Goal: Navigation & Orientation: Find specific page/section

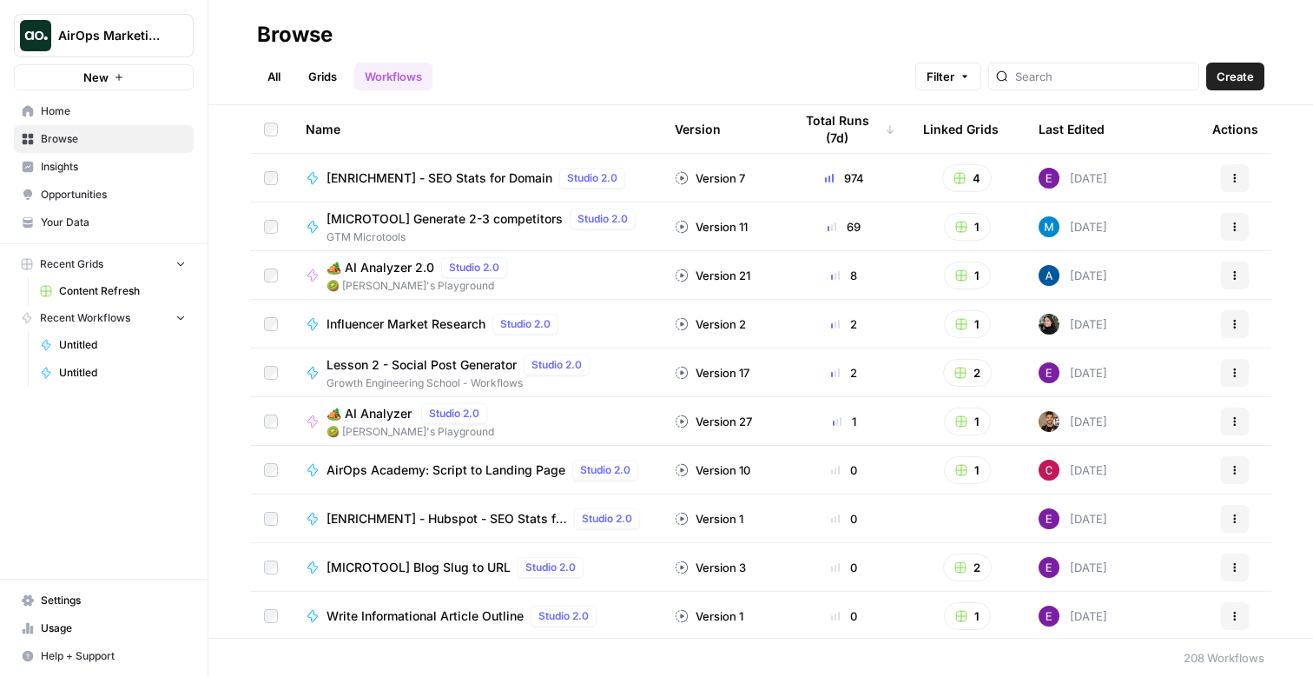
click at [143, 30] on span "AirOps Marketing" at bounding box center [110, 35] width 105 height 17
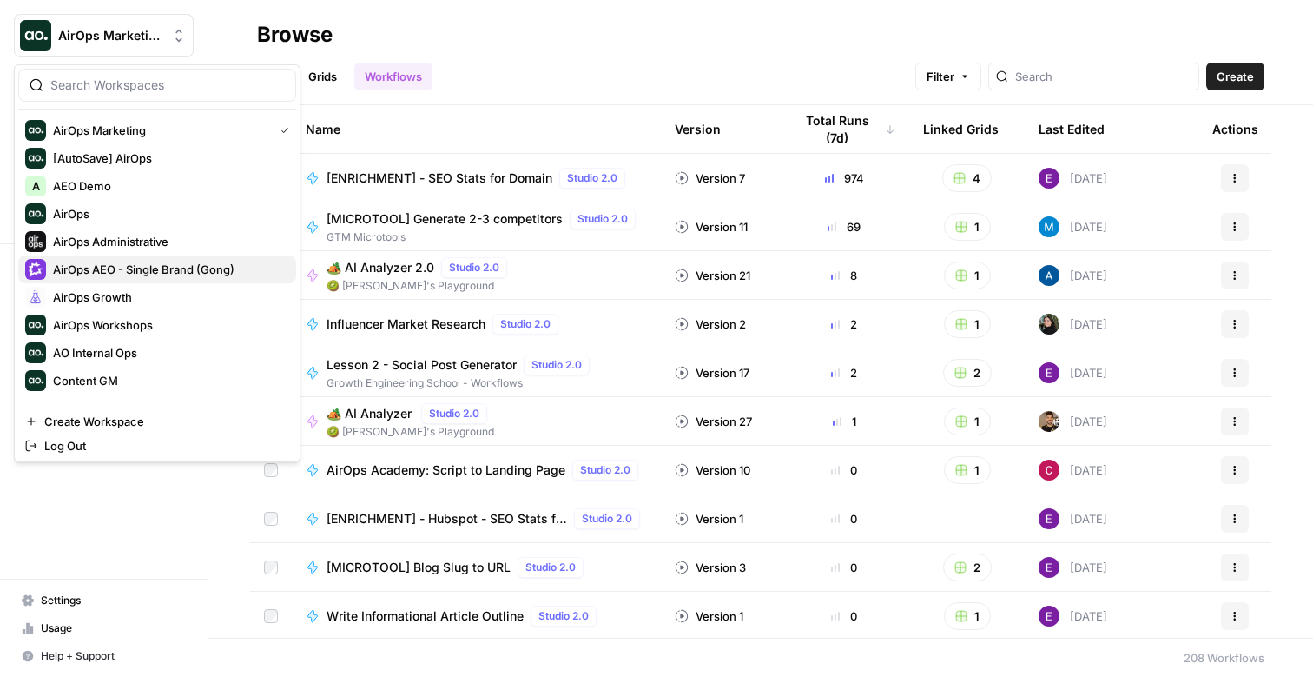
click at [176, 276] on span "AirOps AEO - Single Brand (Gong)" at bounding box center [167, 269] width 229 height 17
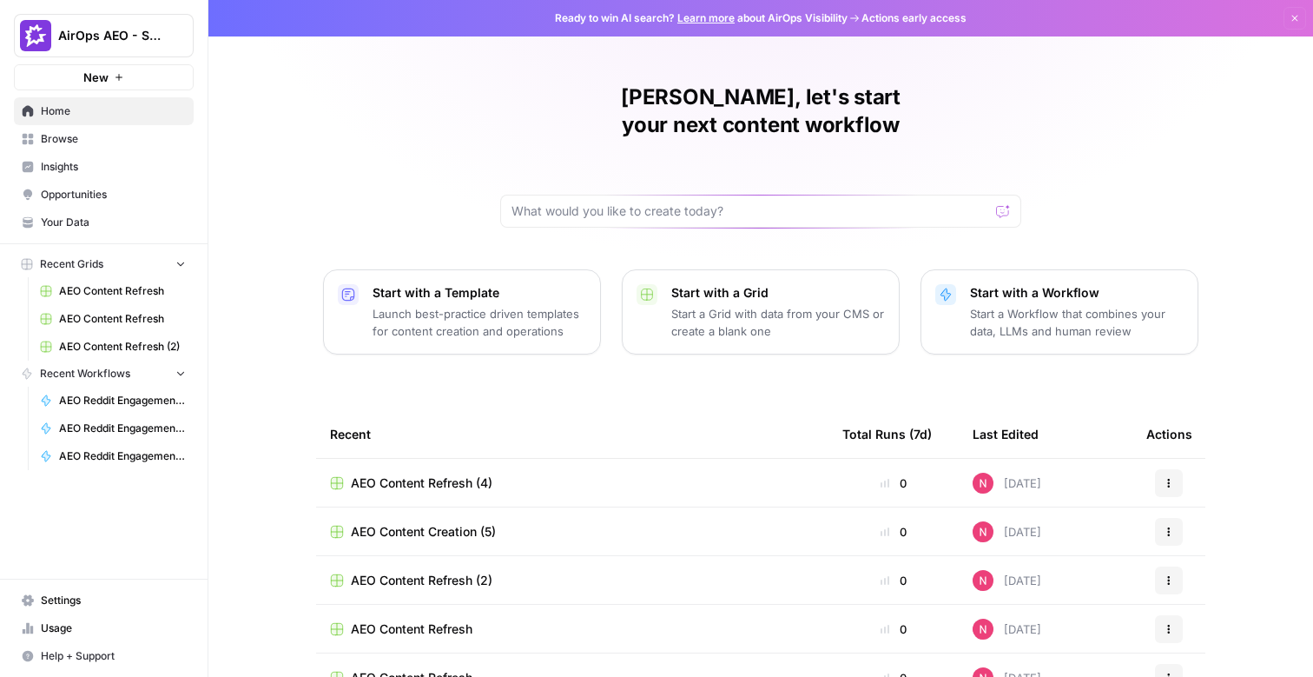
click at [101, 164] on span "Insights" at bounding box center [113, 167] width 145 height 16
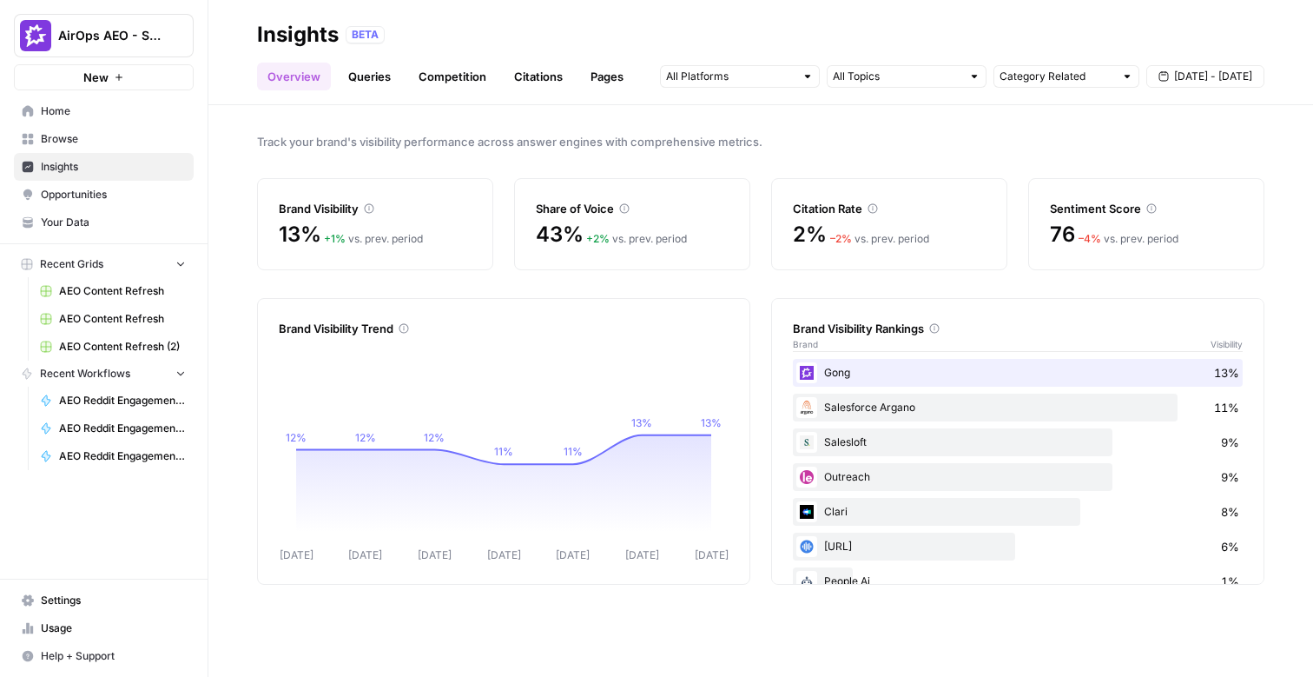
click at [372, 90] on header "Insights BETA Overview Queries Competition Citations Pages Category Related Sep…" at bounding box center [760, 52] width 1105 height 105
click at [384, 73] on link "Queries" at bounding box center [369, 77] width 63 height 28
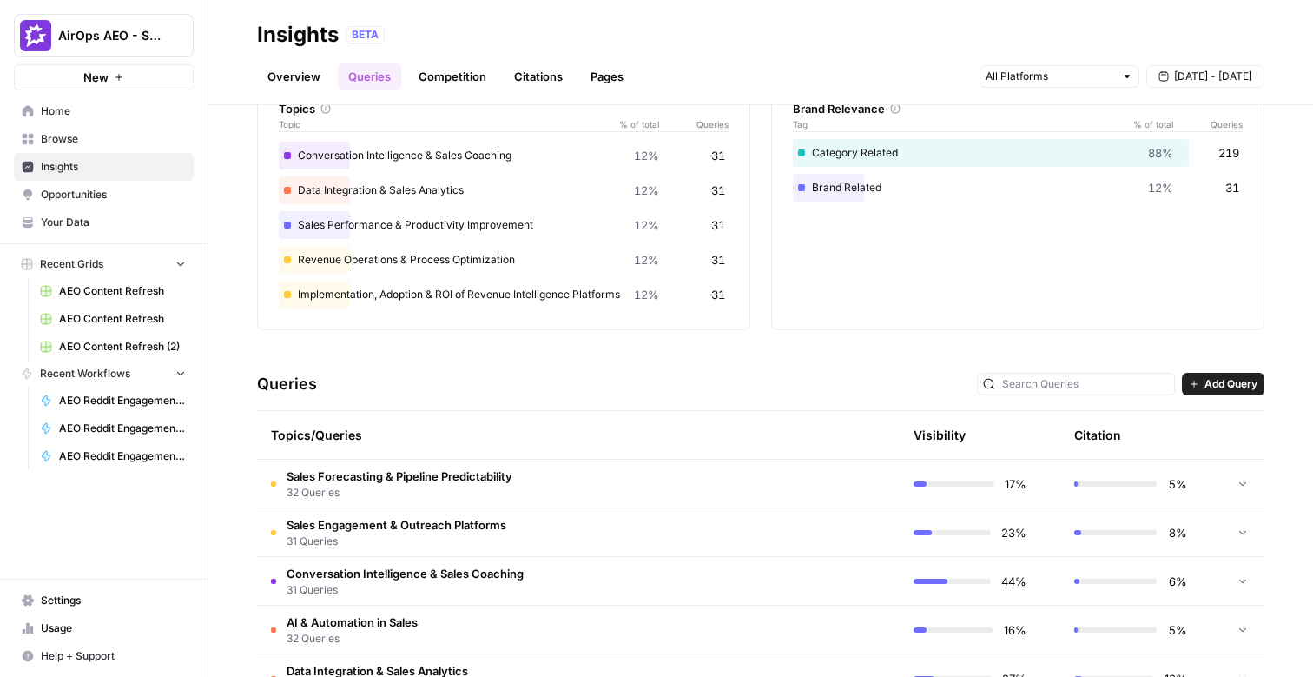
scroll to position [107, 0]
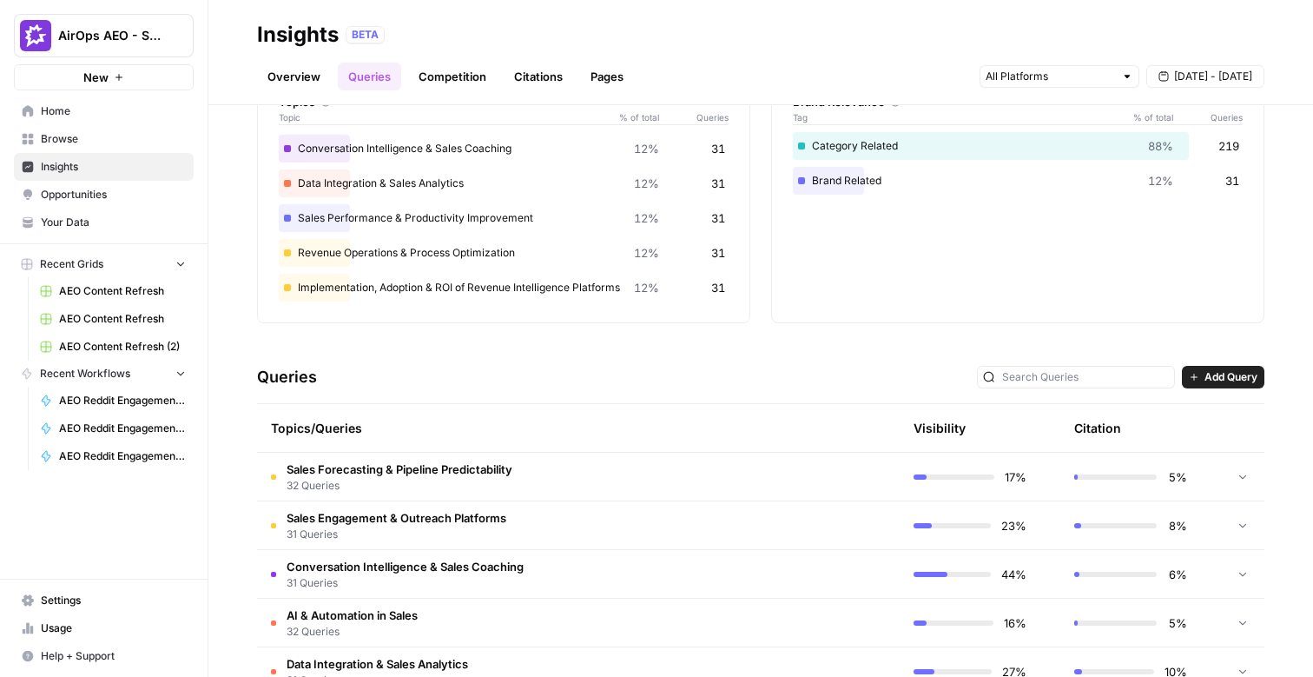
click at [487, 463] on span "Sales Forecasting & Pipeline Predictability" at bounding box center [400, 468] width 226 height 17
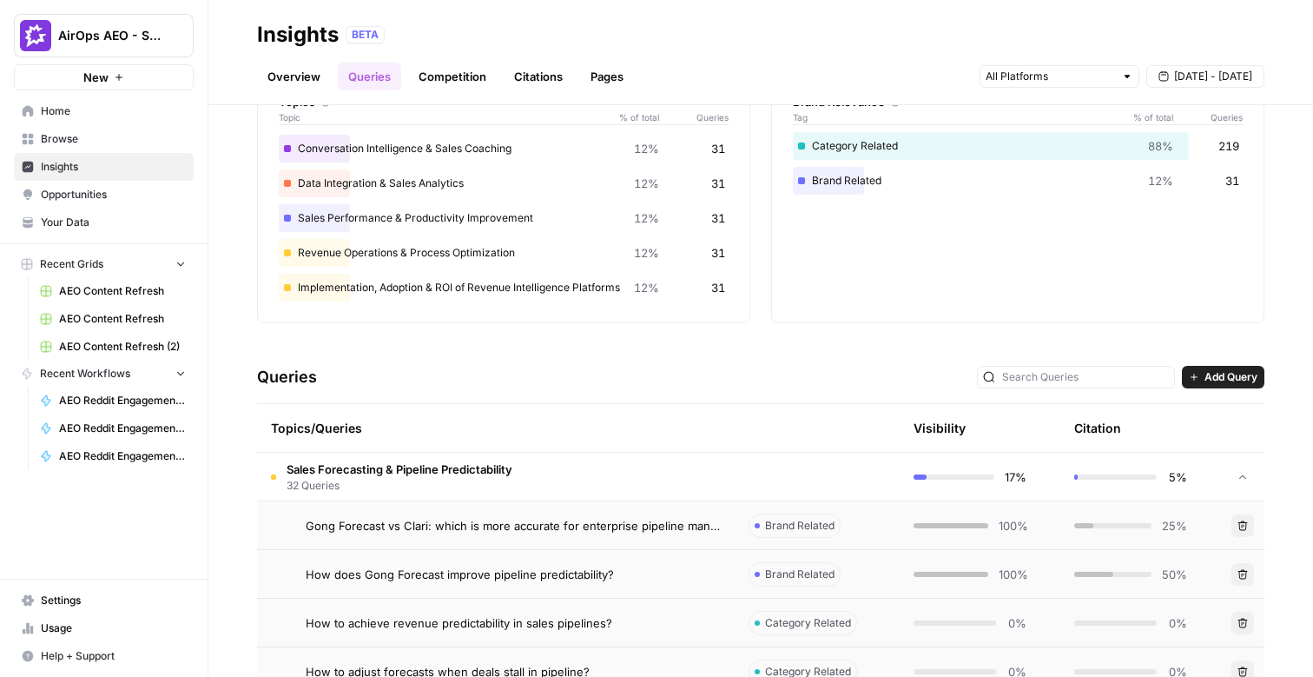
click at [299, 91] on header "Insights BETA Overview Queries Competition Citations Pages Sep 13 - Sep 19" at bounding box center [760, 52] width 1105 height 105
click at [301, 68] on link "Overview" at bounding box center [294, 77] width 74 height 28
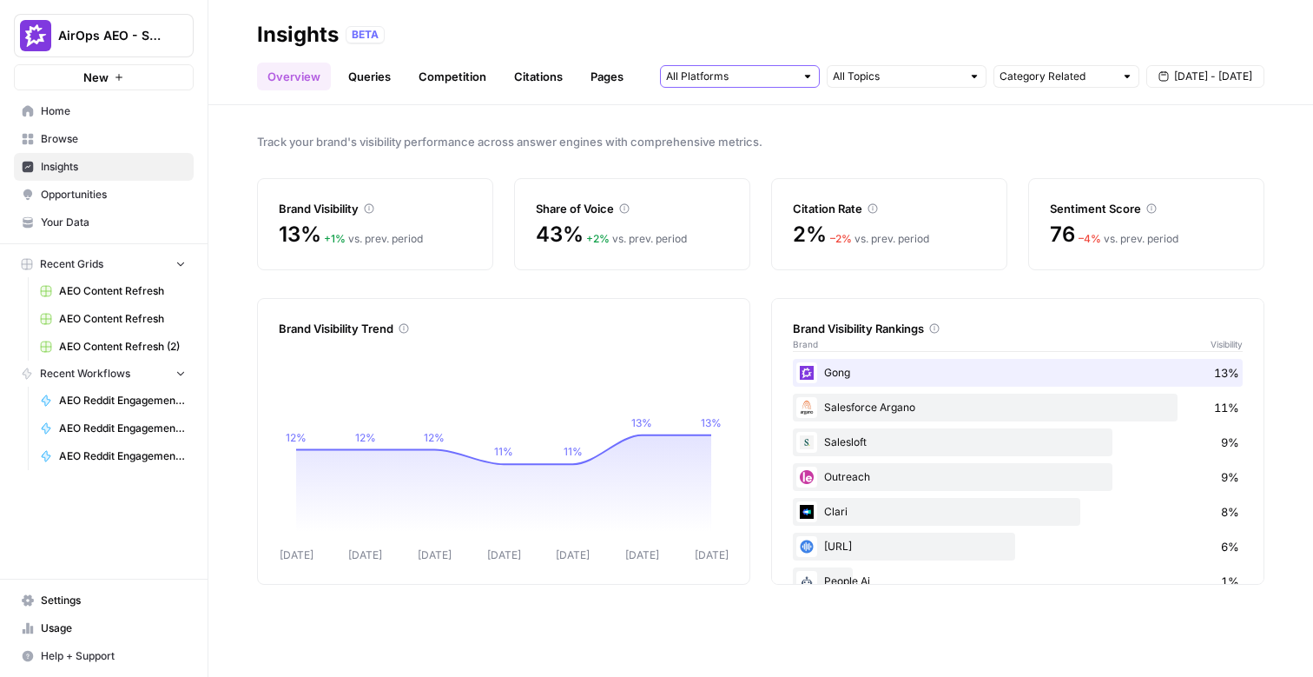
click at [779, 76] on input "text" at bounding box center [730, 76] width 129 height 17
click at [370, 82] on link "Queries" at bounding box center [369, 77] width 63 height 28
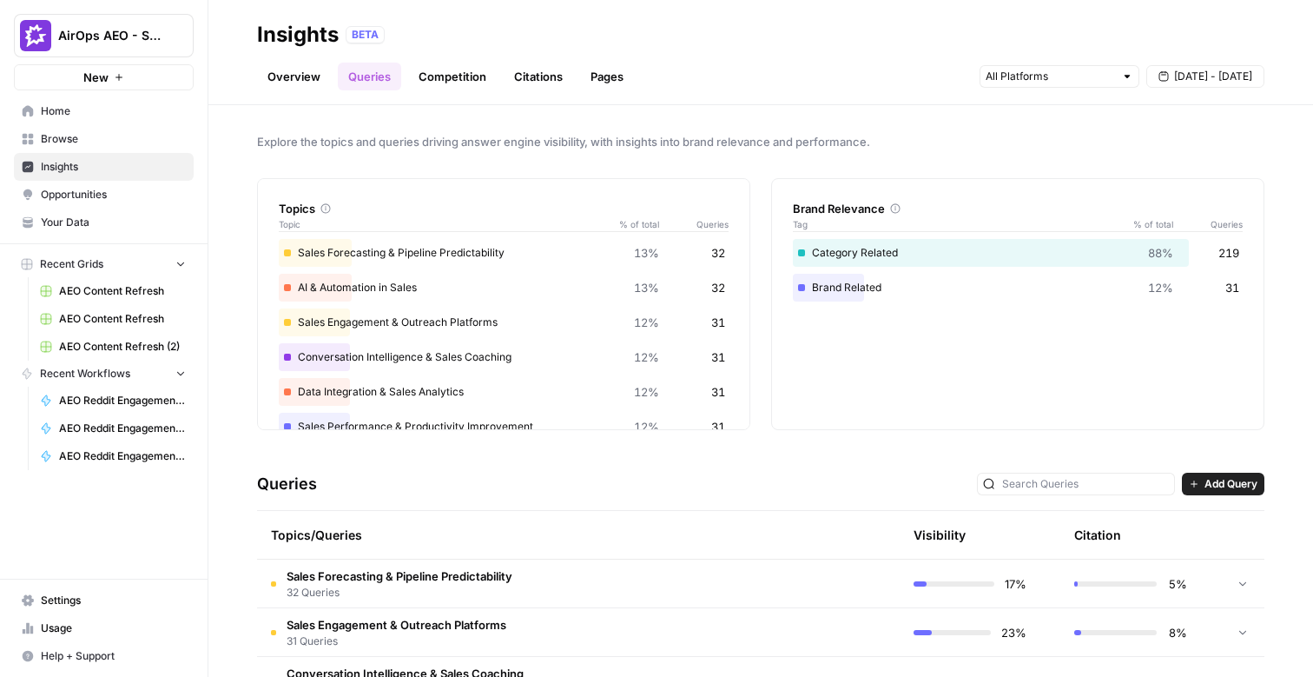
click at [462, 85] on link "Competition" at bounding box center [452, 77] width 89 height 28
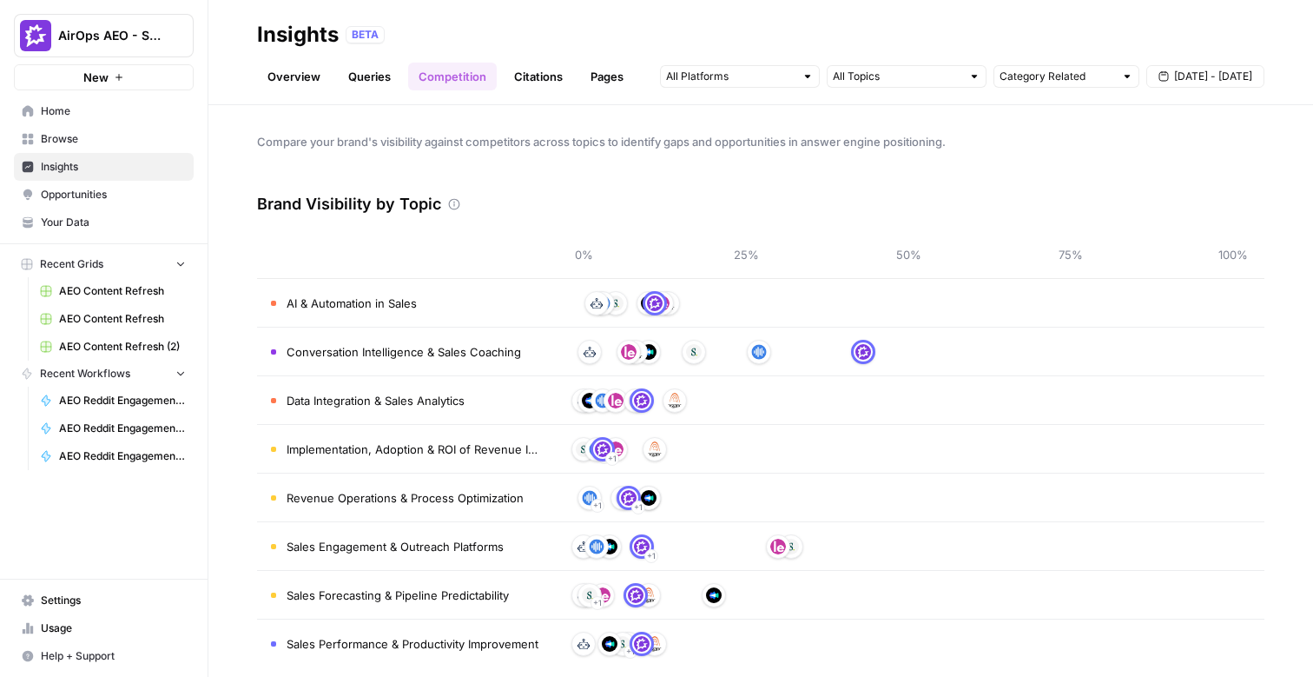
click at [533, 79] on link "Citations" at bounding box center [538, 77] width 69 height 28
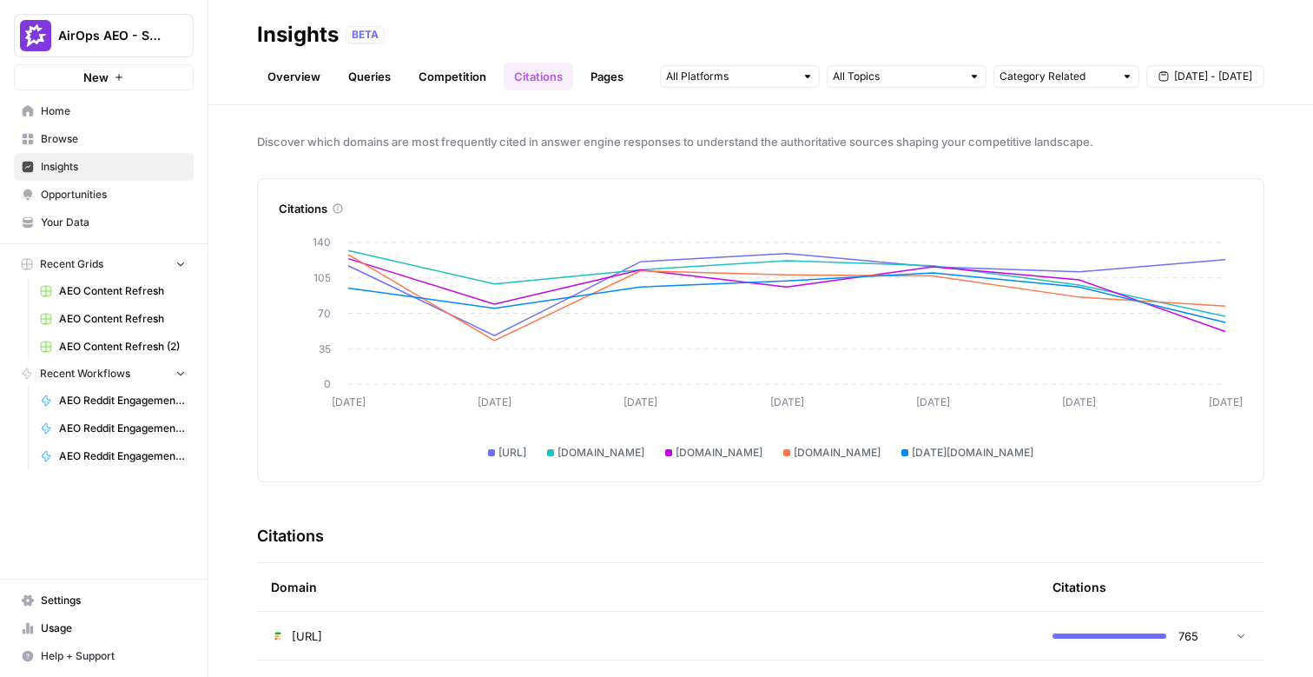
click at [604, 76] on link "Pages" at bounding box center [607, 77] width 54 height 28
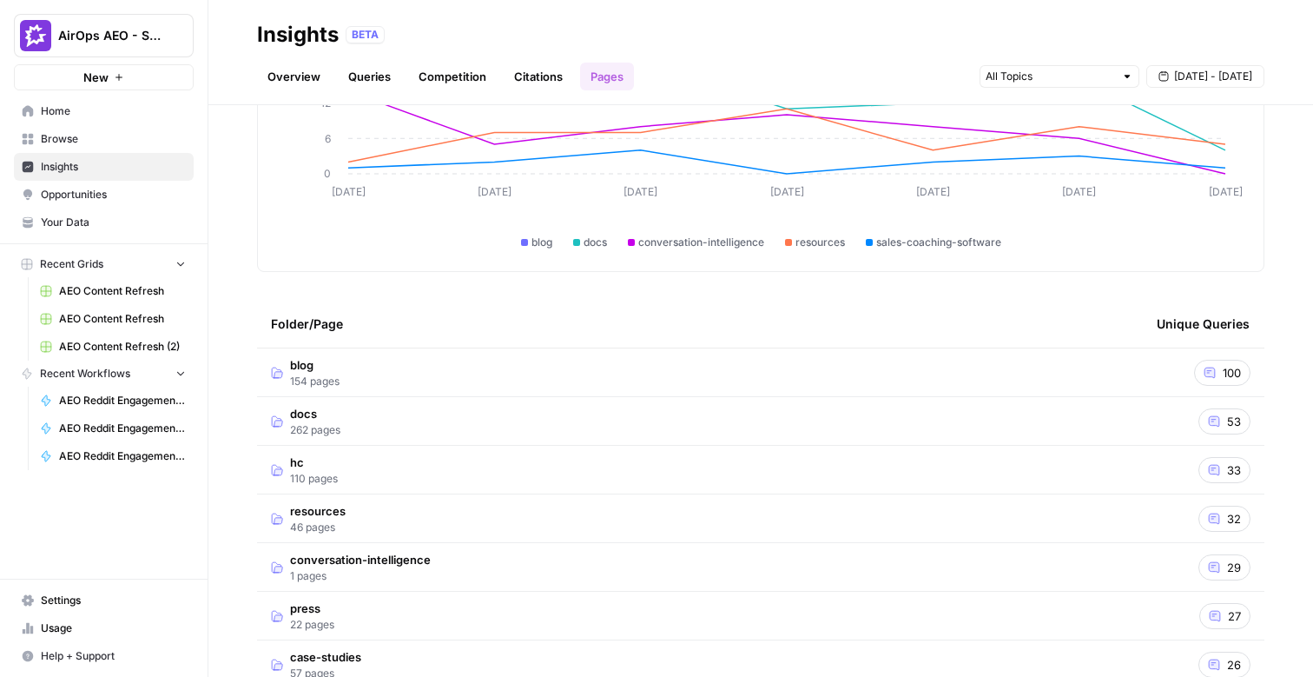
scroll to position [300, 0]
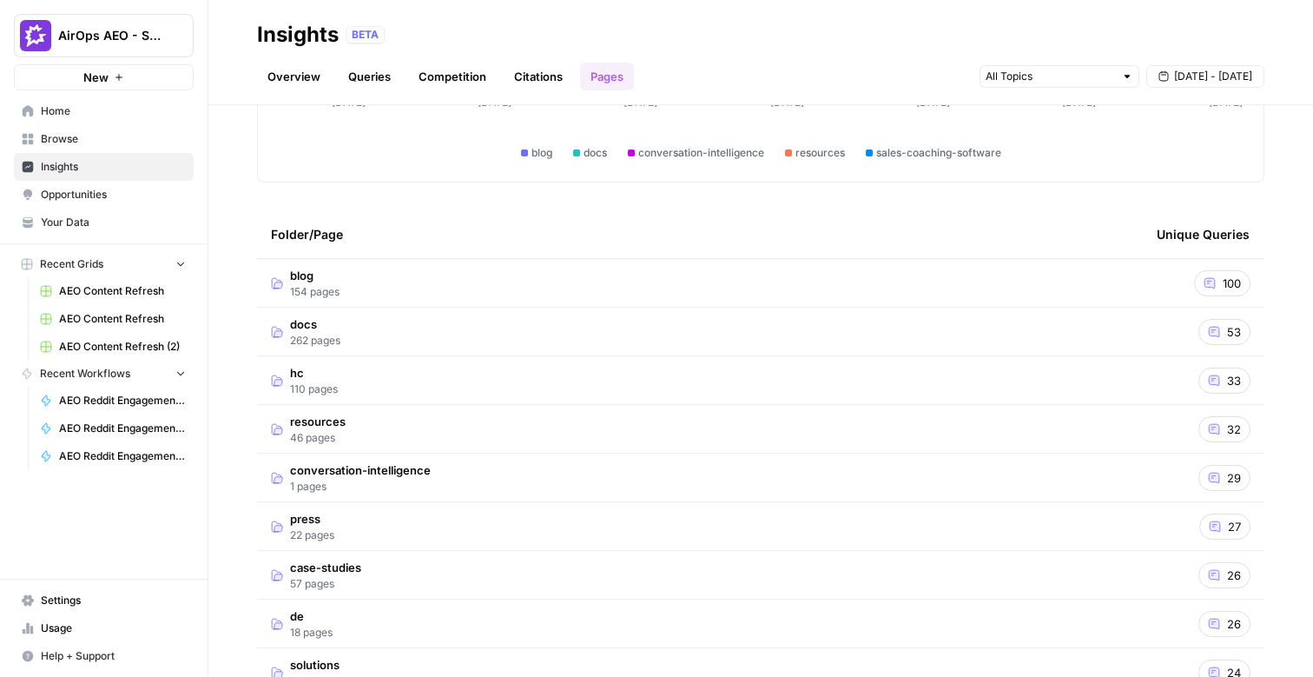
click at [1125, 270] on td "blog 154 pages" at bounding box center [700, 283] width 886 height 48
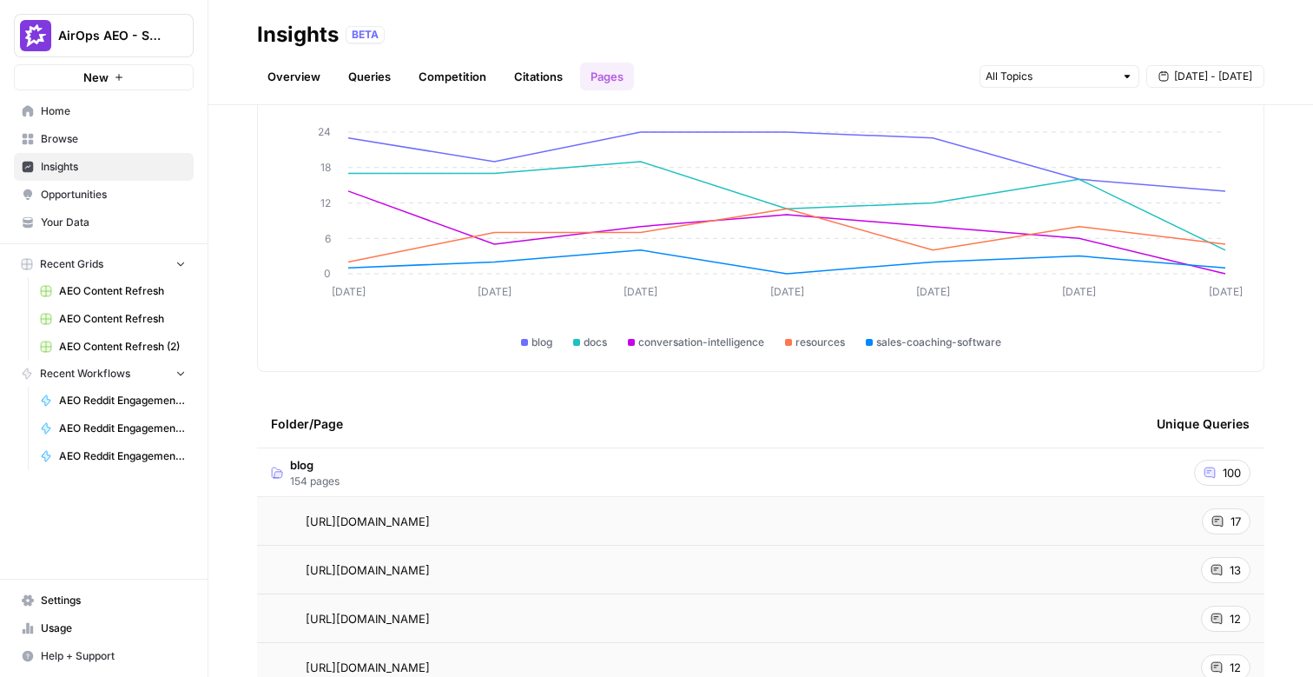
scroll to position [0, 0]
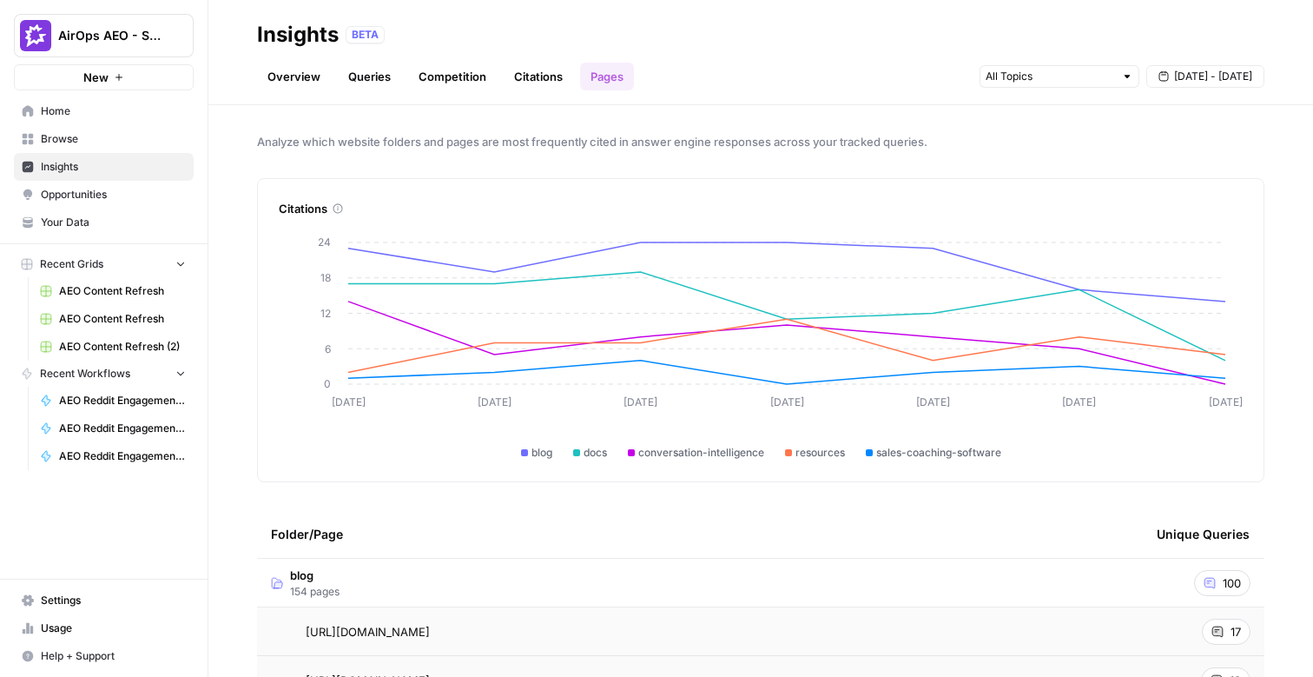
click at [316, 72] on link "Overview" at bounding box center [294, 77] width 74 height 28
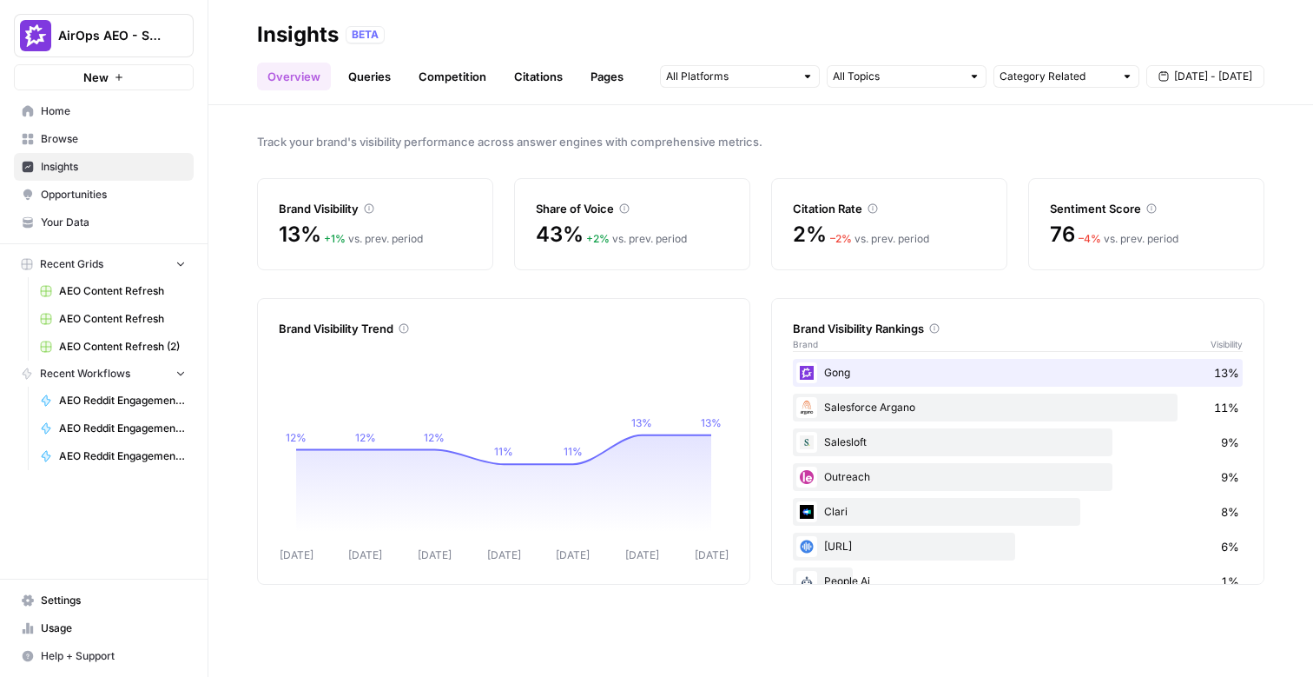
click at [53, 190] on span "Opportunities" at bounding box center [113, 195] width 145 height 16
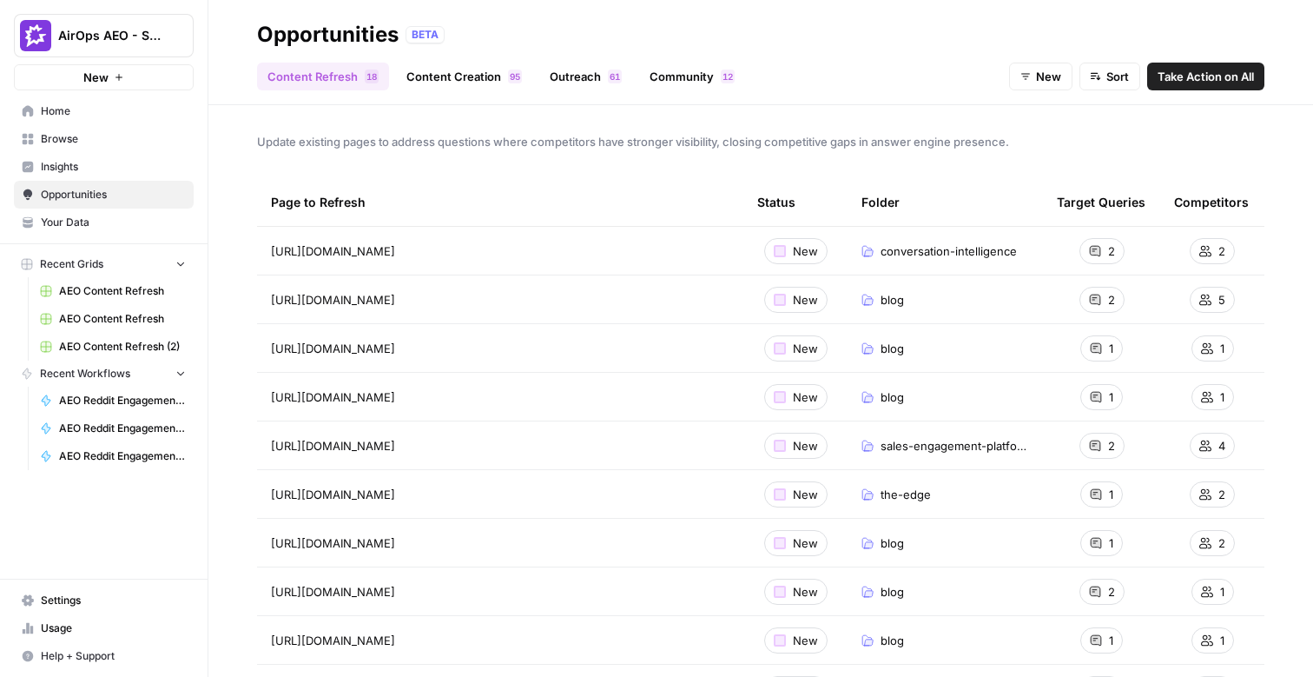
click at [465, 78] on link "Content Creation 5 9" at bounding box center [464, 77] width 136 height 28
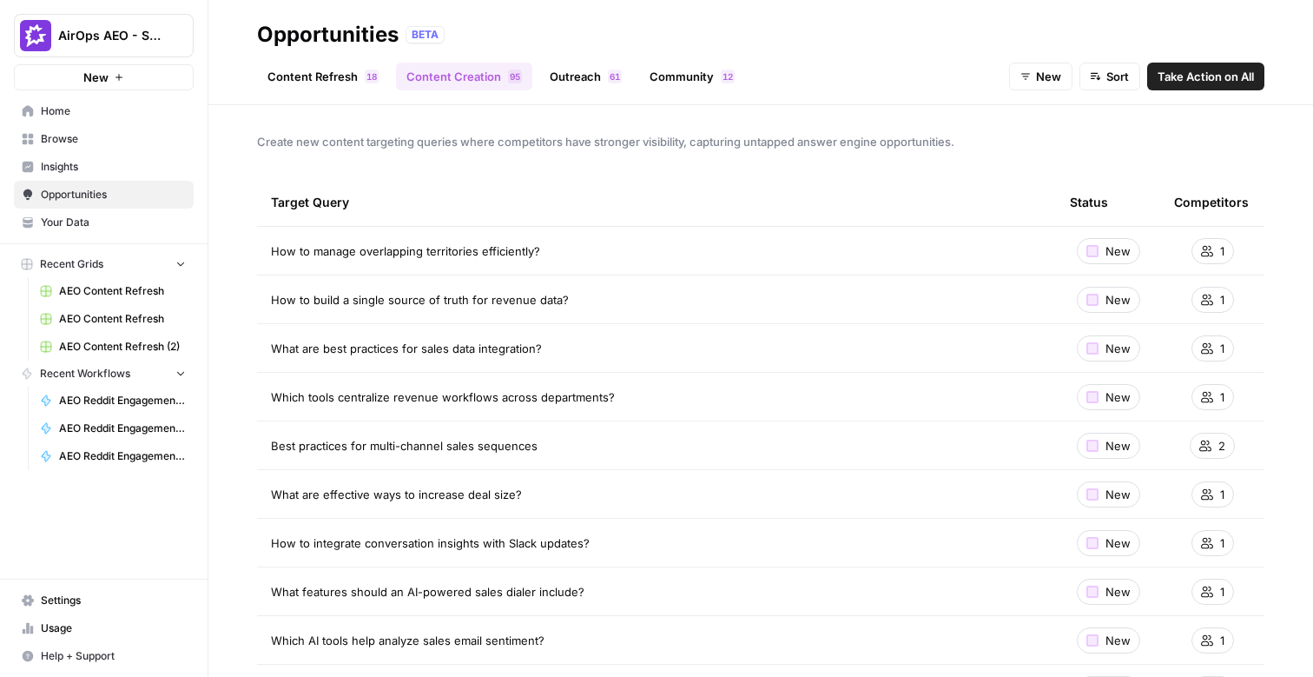
click at [581, 77] on link "Outreach 1 6" at bounding box center [585, 77] width 93 height 28
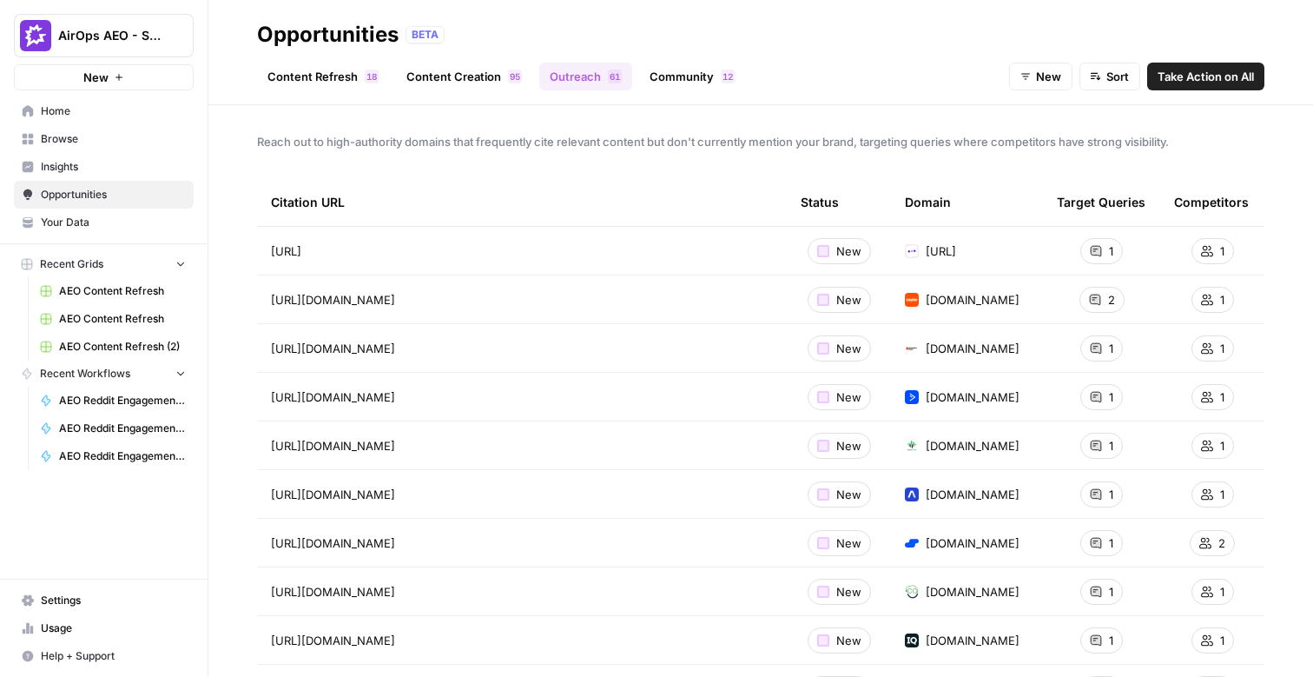
click at [704, 89] on link "Community 2 1" at bounding box center [692, 77] width 106 height 28
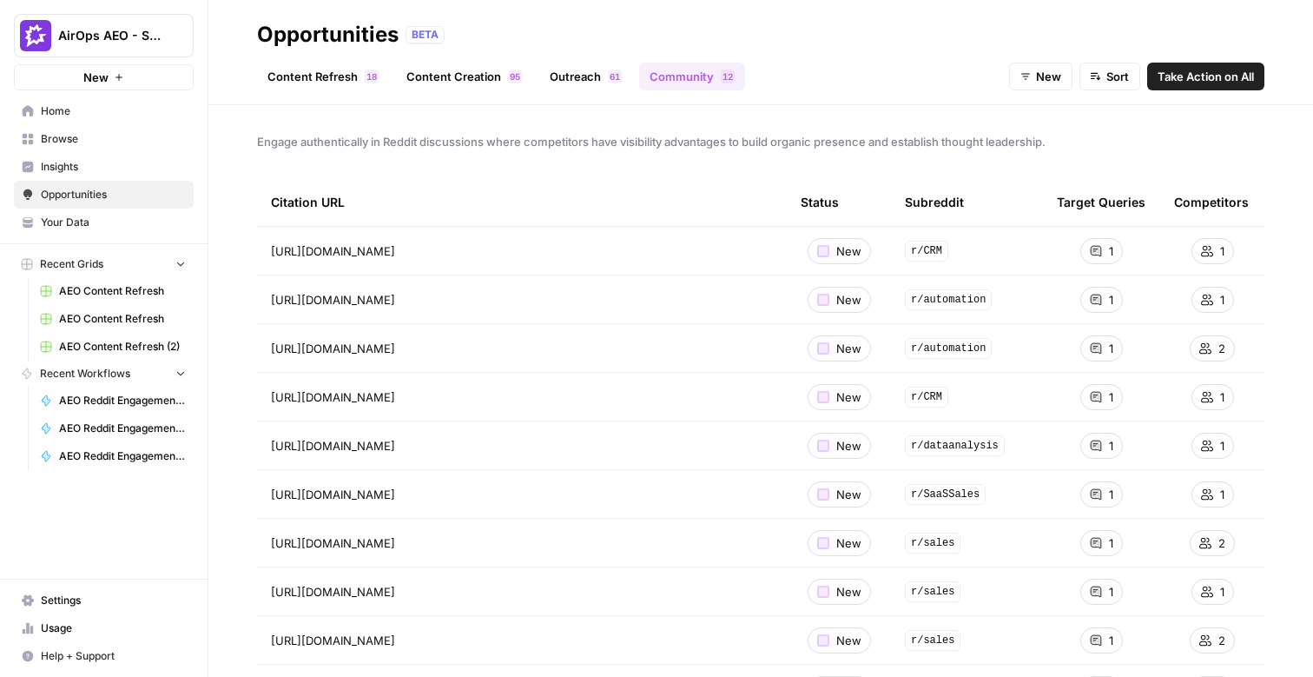
click at [448, 60] on div "Content Refresh 8 1 Content Creation 5 9 Outreach 1 6 Community 2 1 New Sort Ta…" at bounding box center [761, 70] width 1008 height 42
click at [453, 78] on link "Content Creation 5 9" at bounding box center [464, 77] width 136 height 28
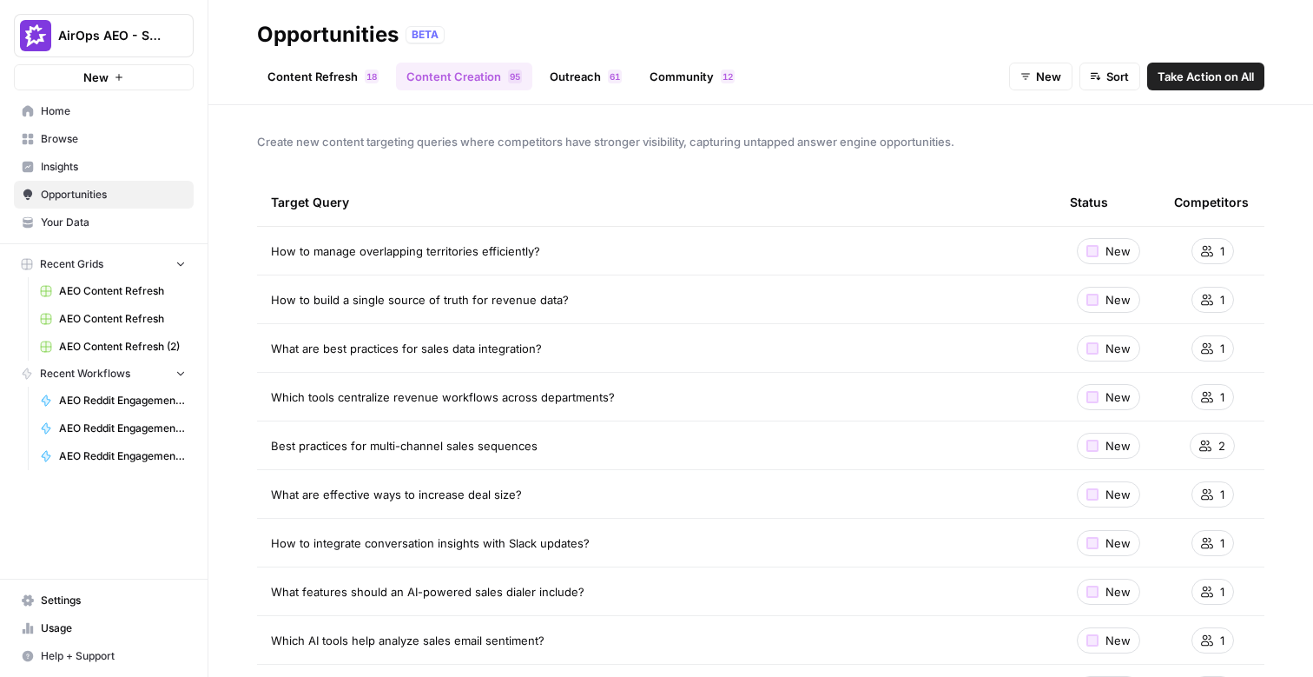
click at [279, 81] on link "Content Refresh 8 1" at bounding box center [323, 77] width 132 height 28
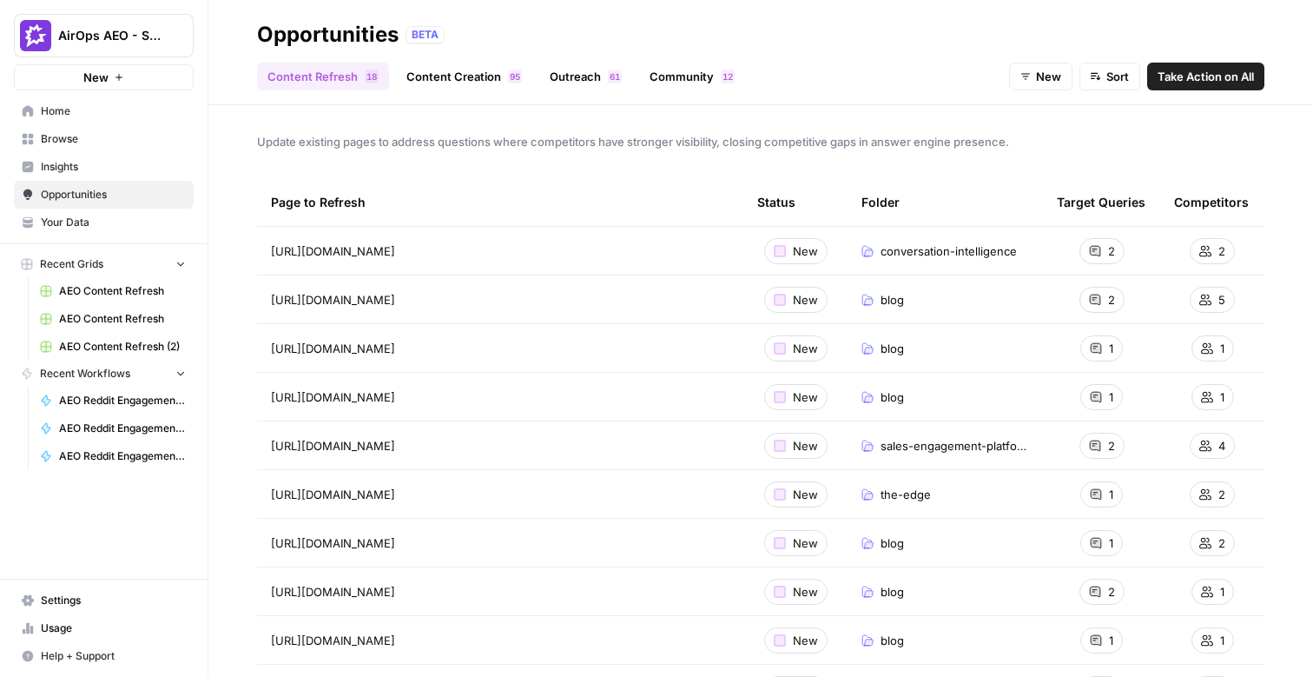
click at [1227, 78] on span "Take Action on All" at bounding box center [1206, 76] width 96 height 17
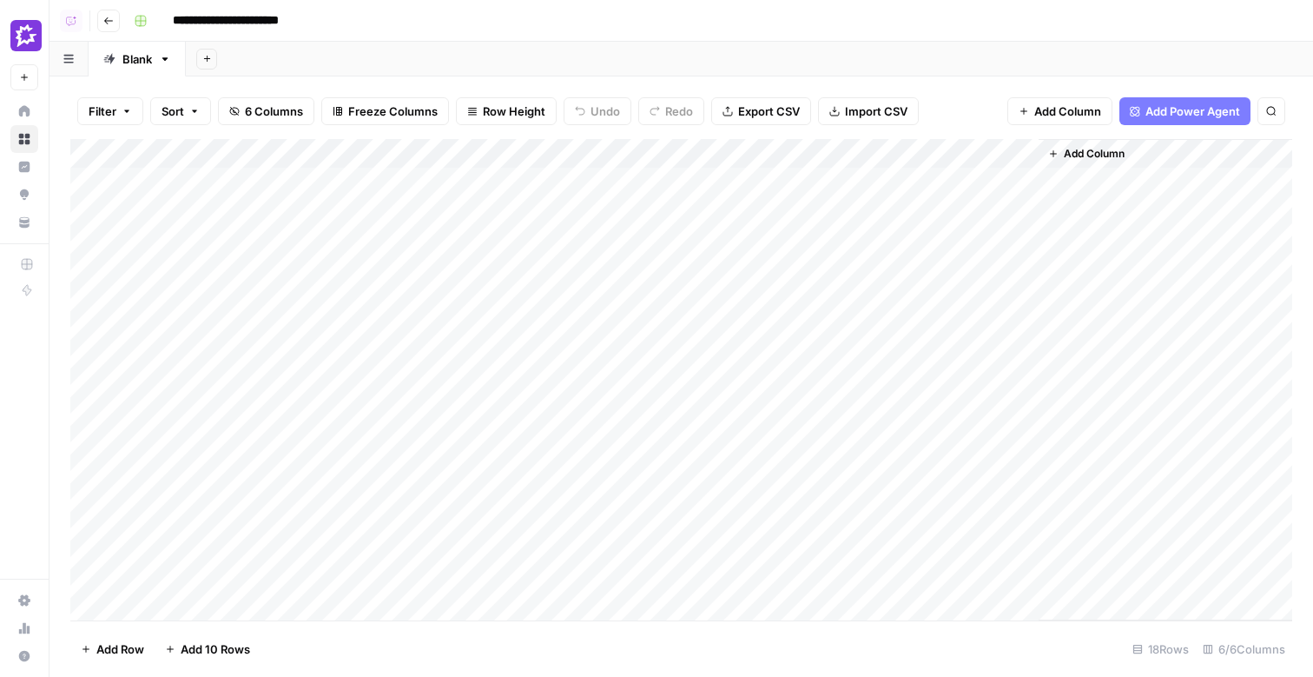
click at [625, 182] on div "Add Column" at bounding box center [681, 379] width 1222 height 481
click at [399, 179] on div "Add Column" at bounding box center [681, 379] width 1222 height 481
click at [466, 191] on div "Add Column" at bounding box center [681, 379] width 1222 height 481
click at [847, 180] on div "Add Column" at bounding box center [681, 379] width 1222 height 481
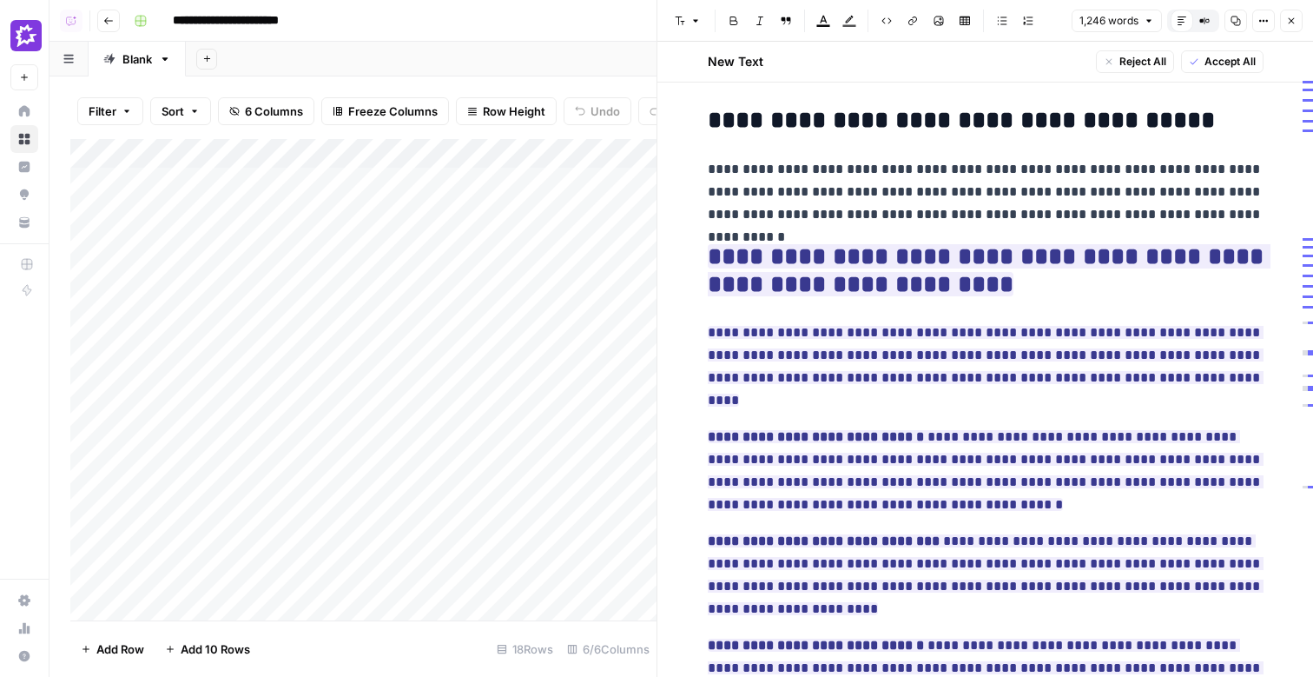
scroll to position [235, 0]
